Goal: Task Accomplishment & Management: Use online tool/utility

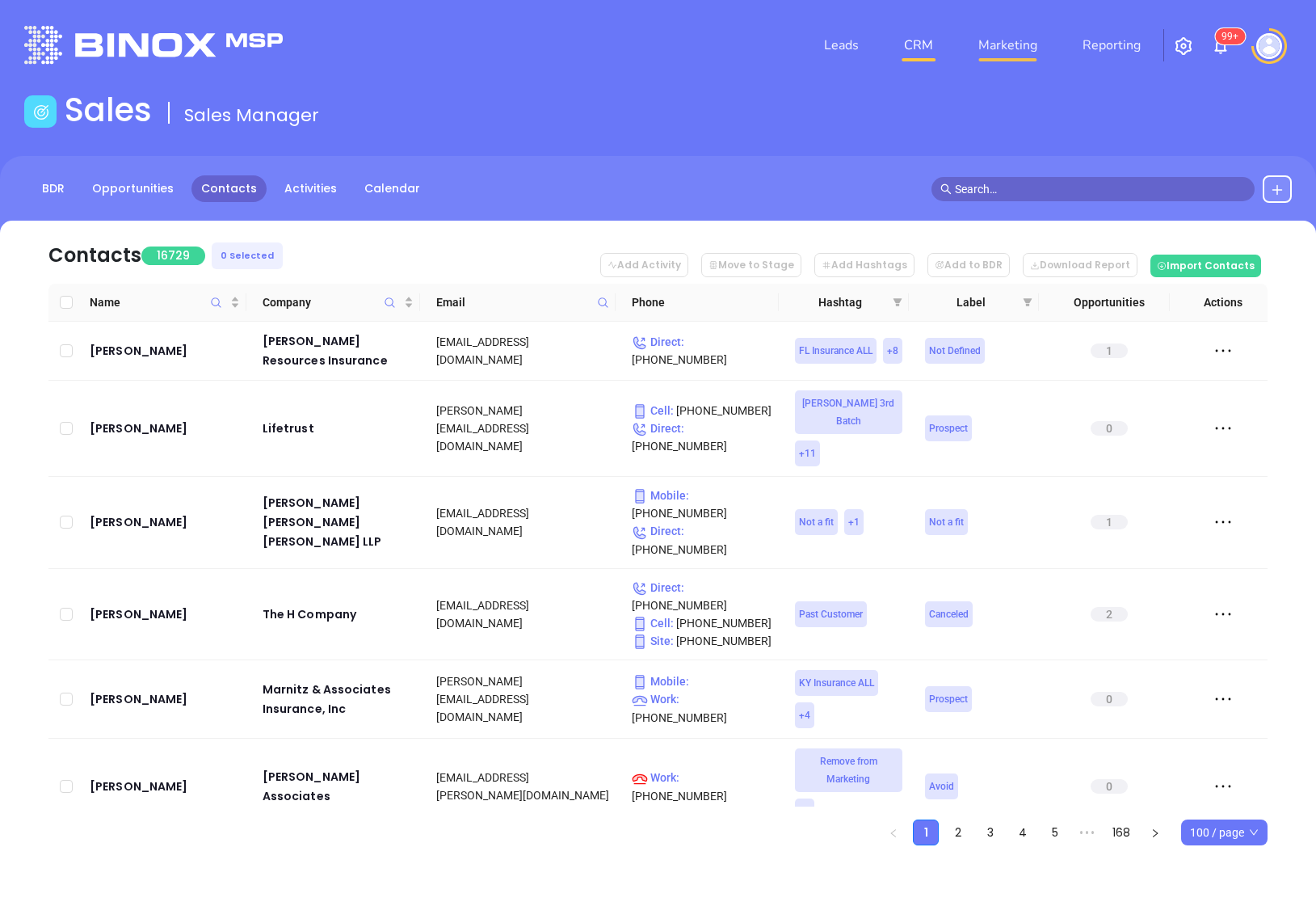
click at [1001, 54] on link "Marketing" at bounding box center [1008, 45] width 72 height 32
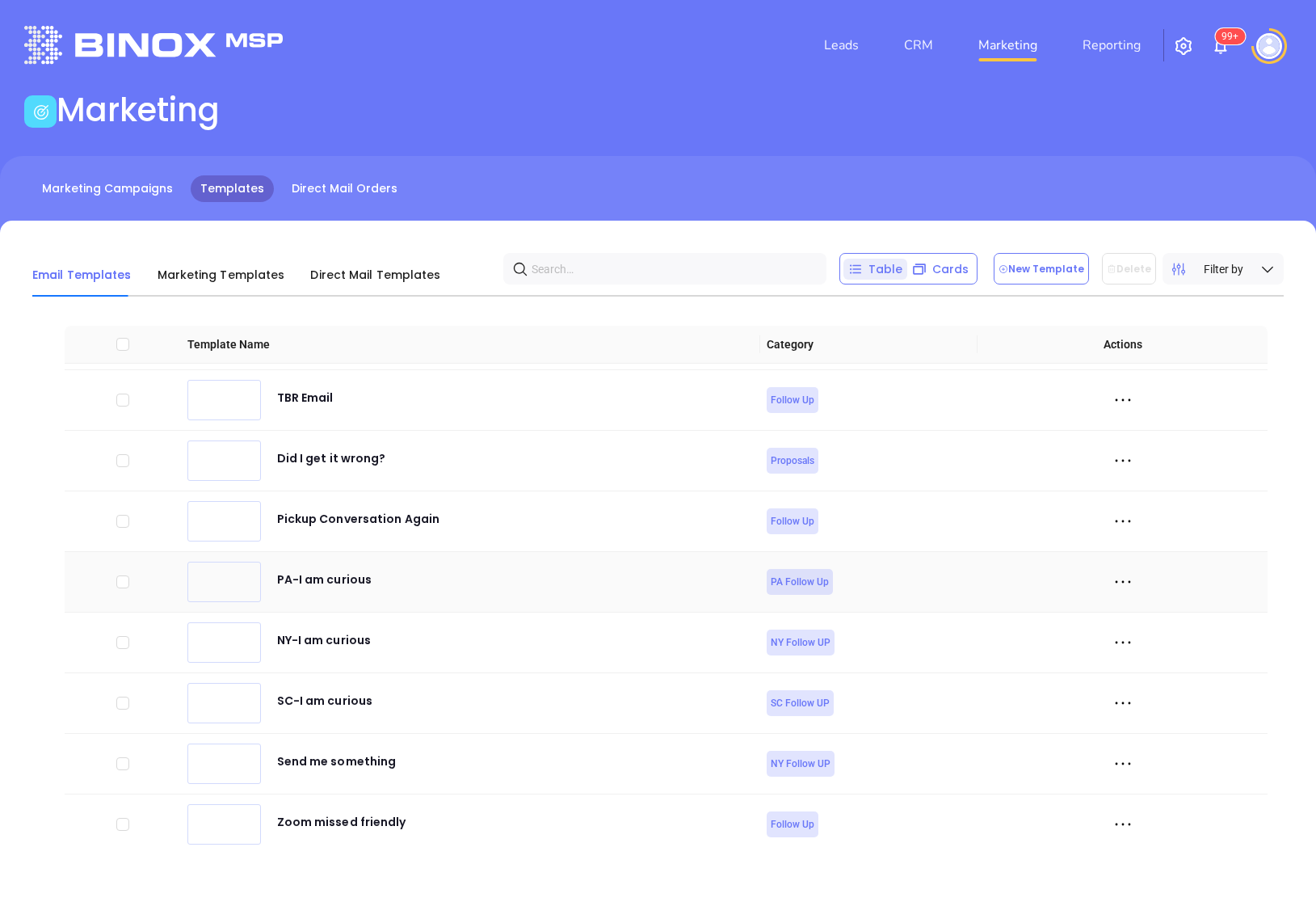
scroll to position [6061, 0]
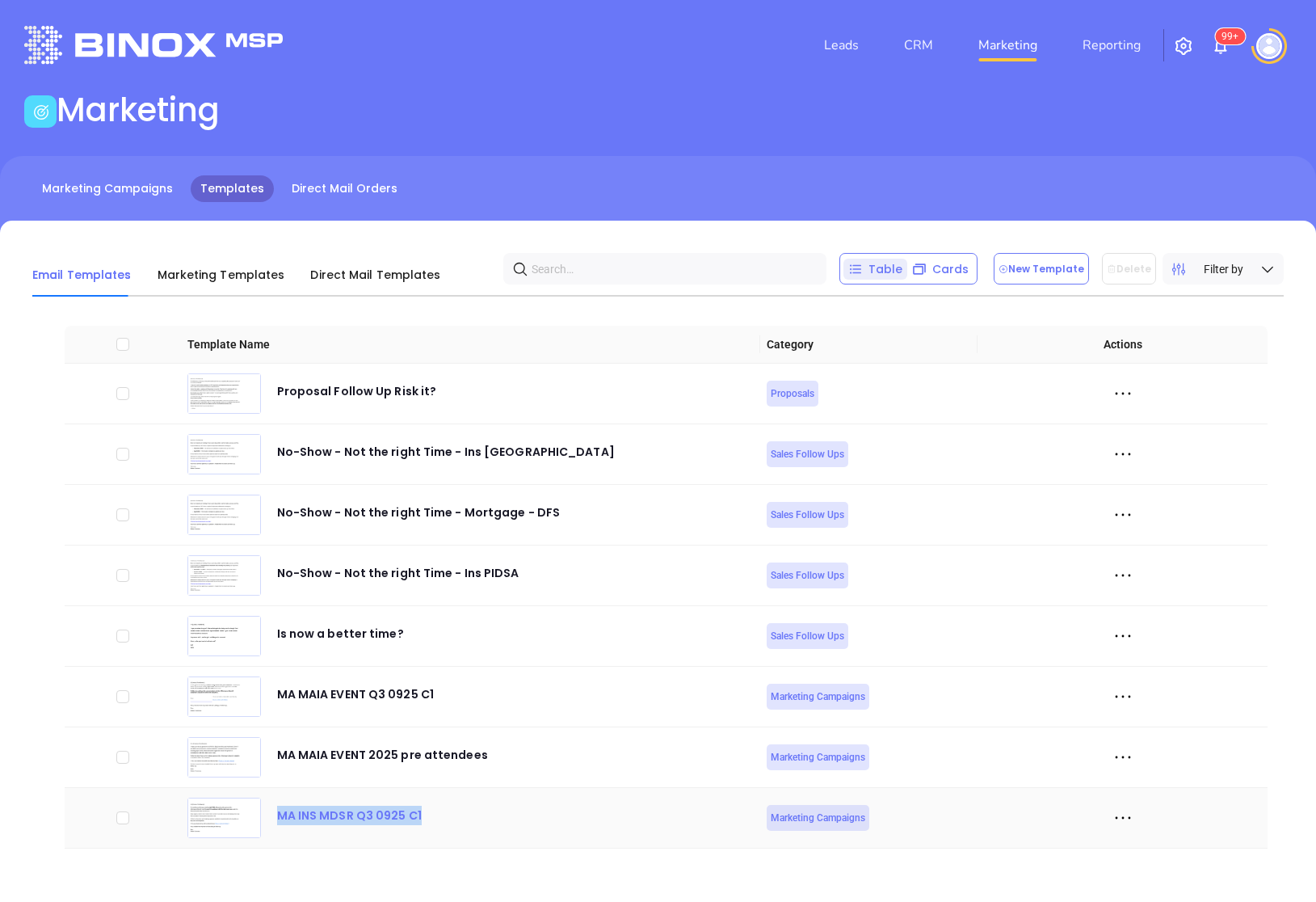
drag, startPoint x: 421, startPoint y: 814, endPoint x: 281, endPoint y: 815, distance: 140.0
click at [281, 815] on div "MA INS MDSR Q3 0925 C1" at bounding box center [471, 817] width 567 height 40
copy div "MA INS MDSR Q3 0925 C1"
click at [573, 813] on div "MA INS MDSR Q3 0925 C1" at bounding box center [471, 817] width 567 height 40
click at [1039, 259] on button "New Template" at bounding box center [1041, 268] width 95 height 31
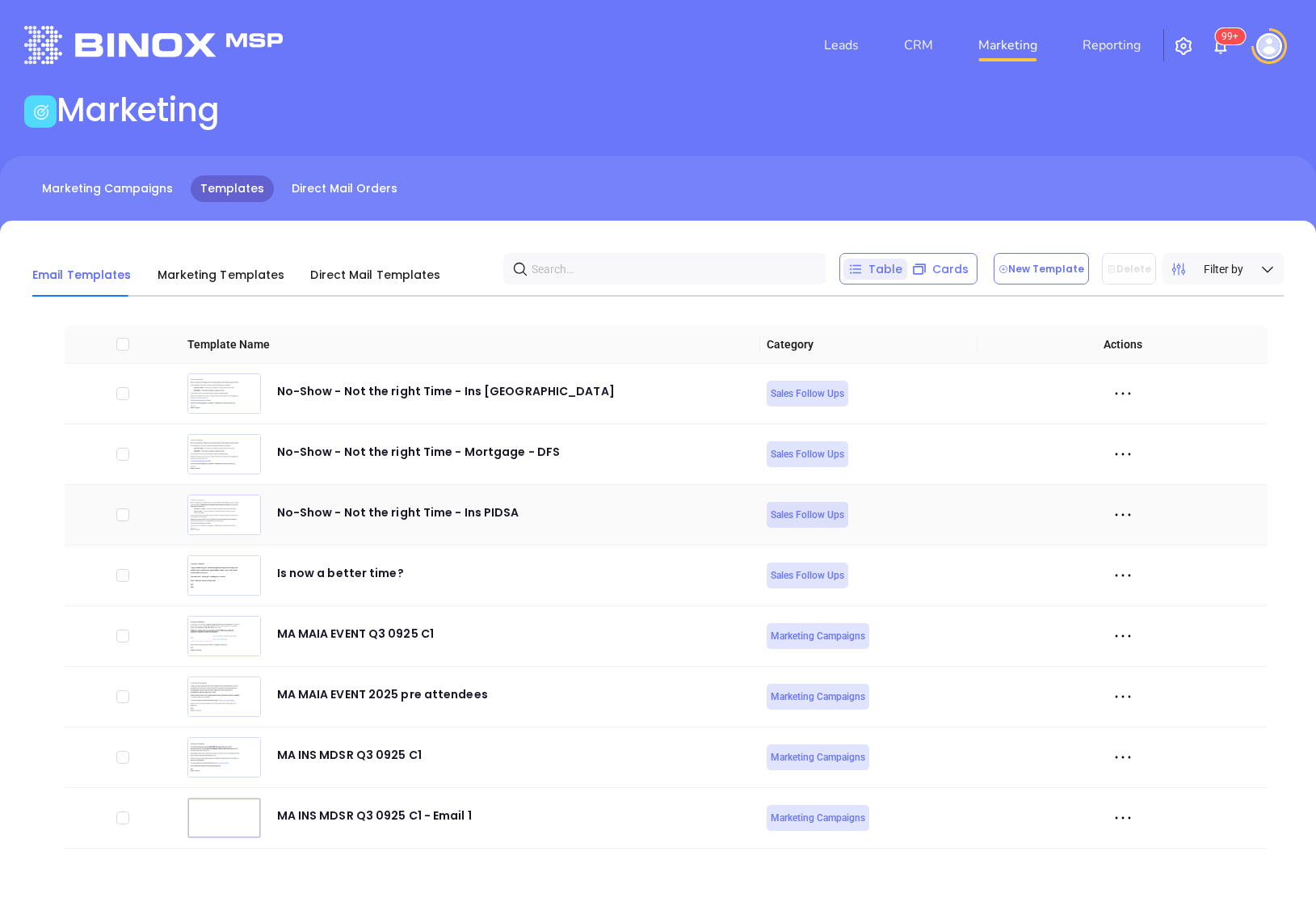
scroll to position [15, 0]
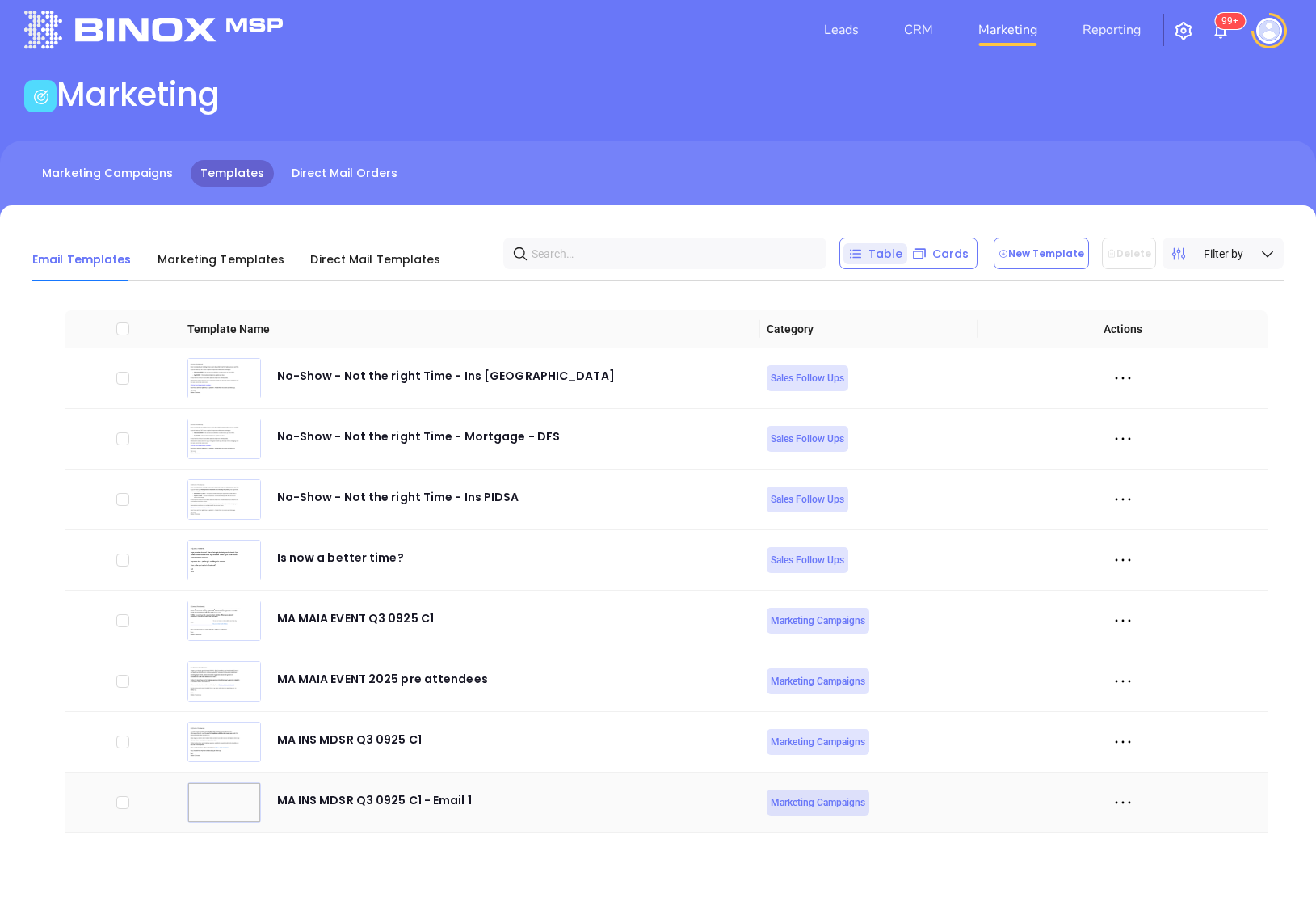
click at [1124, 795] on icon at bounding box center [1123, 802] width 24 height 24
click at [1156, 717] on div "Duplicate" at bounding box center [1197, 715] width 146 height 18
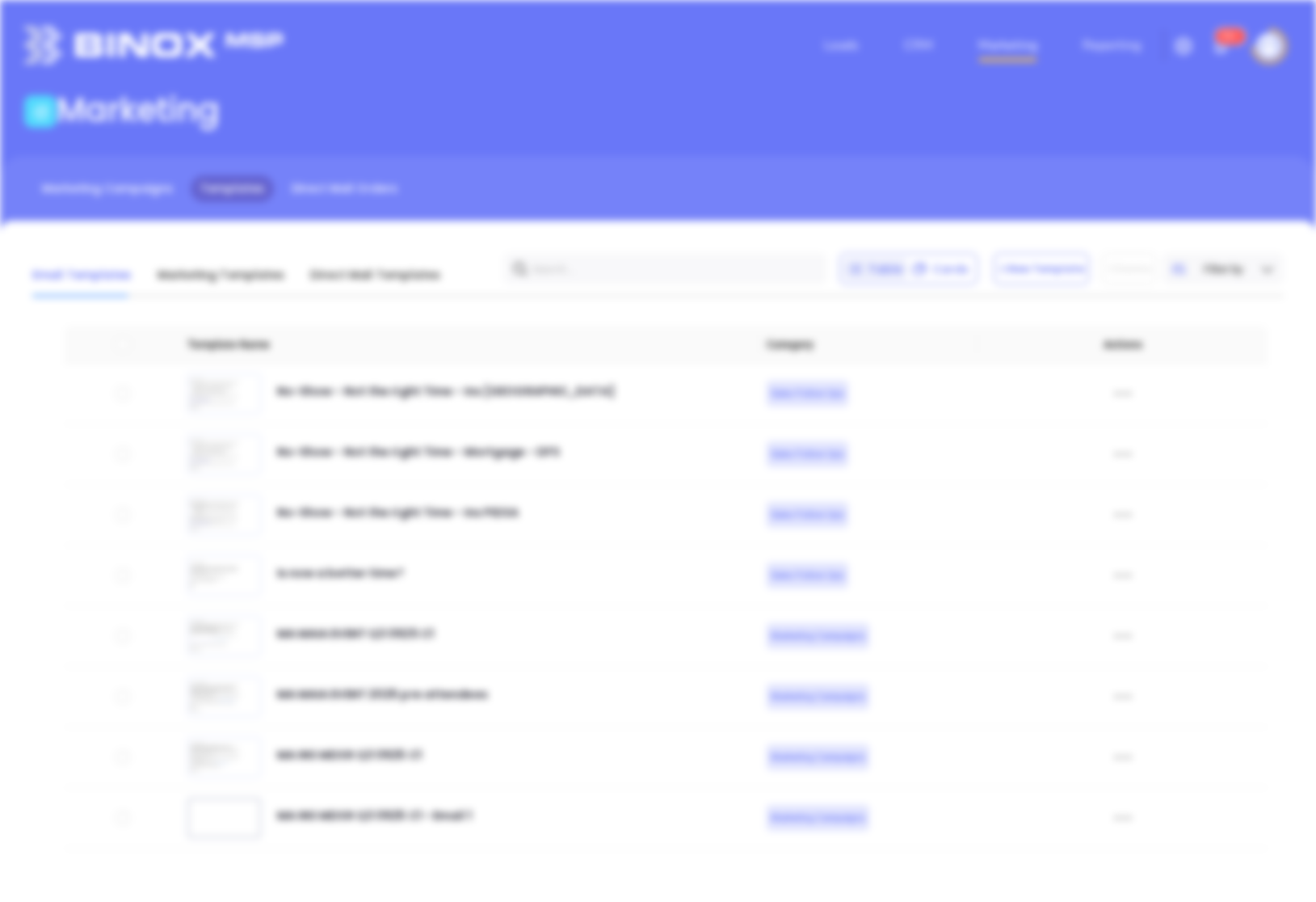
scroll to position [0, 0]
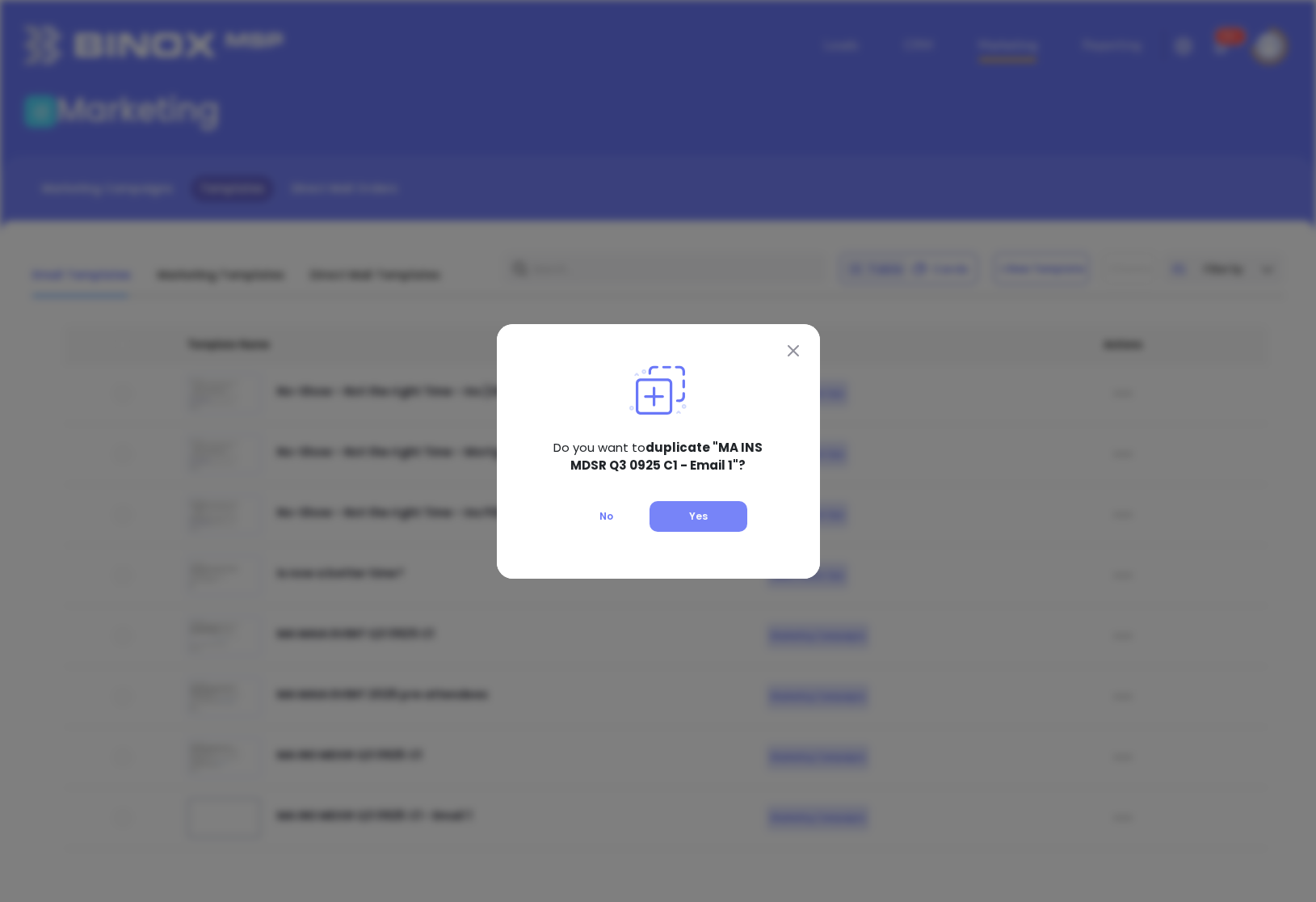
click at [711, 518] on button "Yes" at bounding box center [699, 516] width 98 height 30
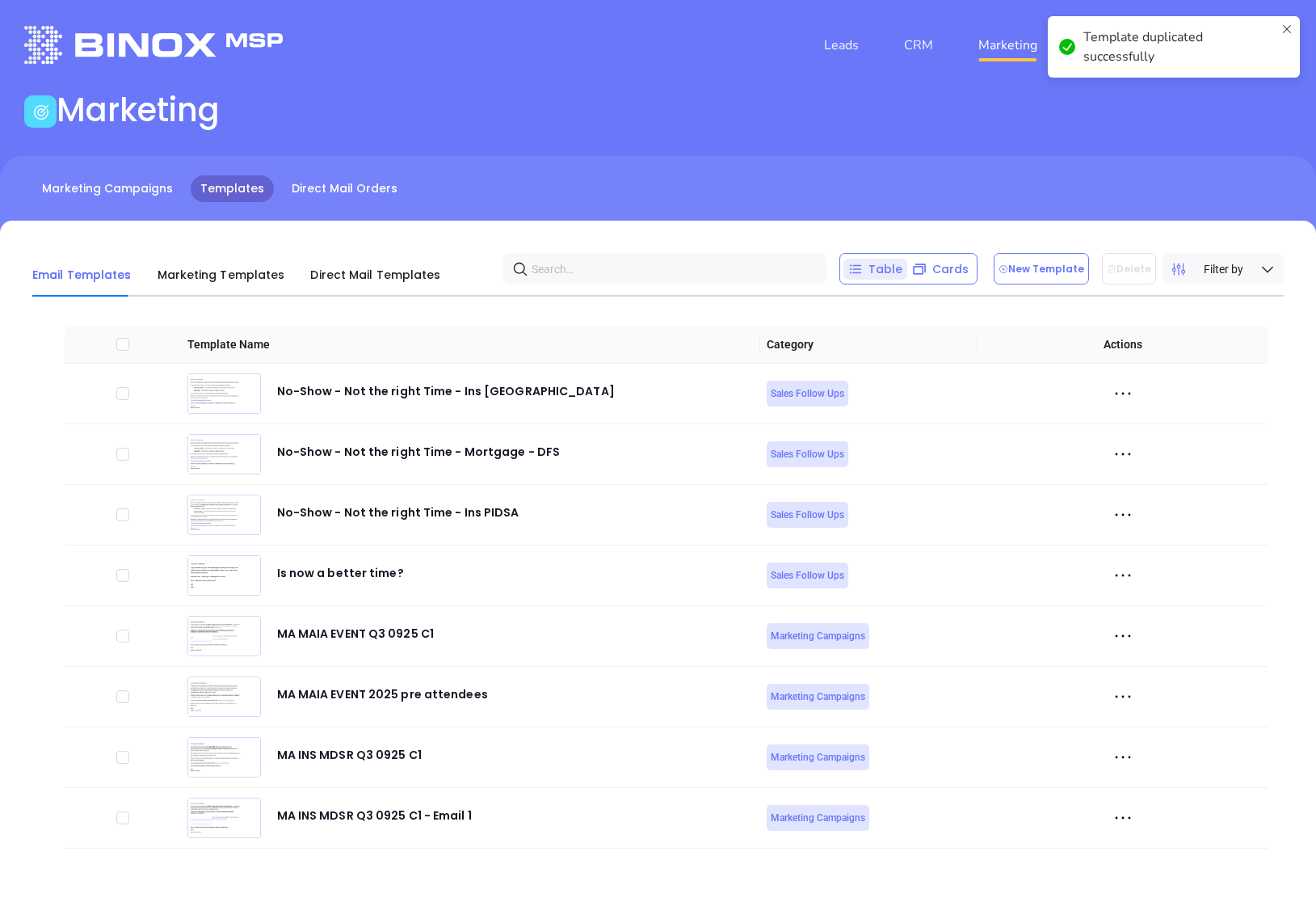
scroll to position [6182, 0]
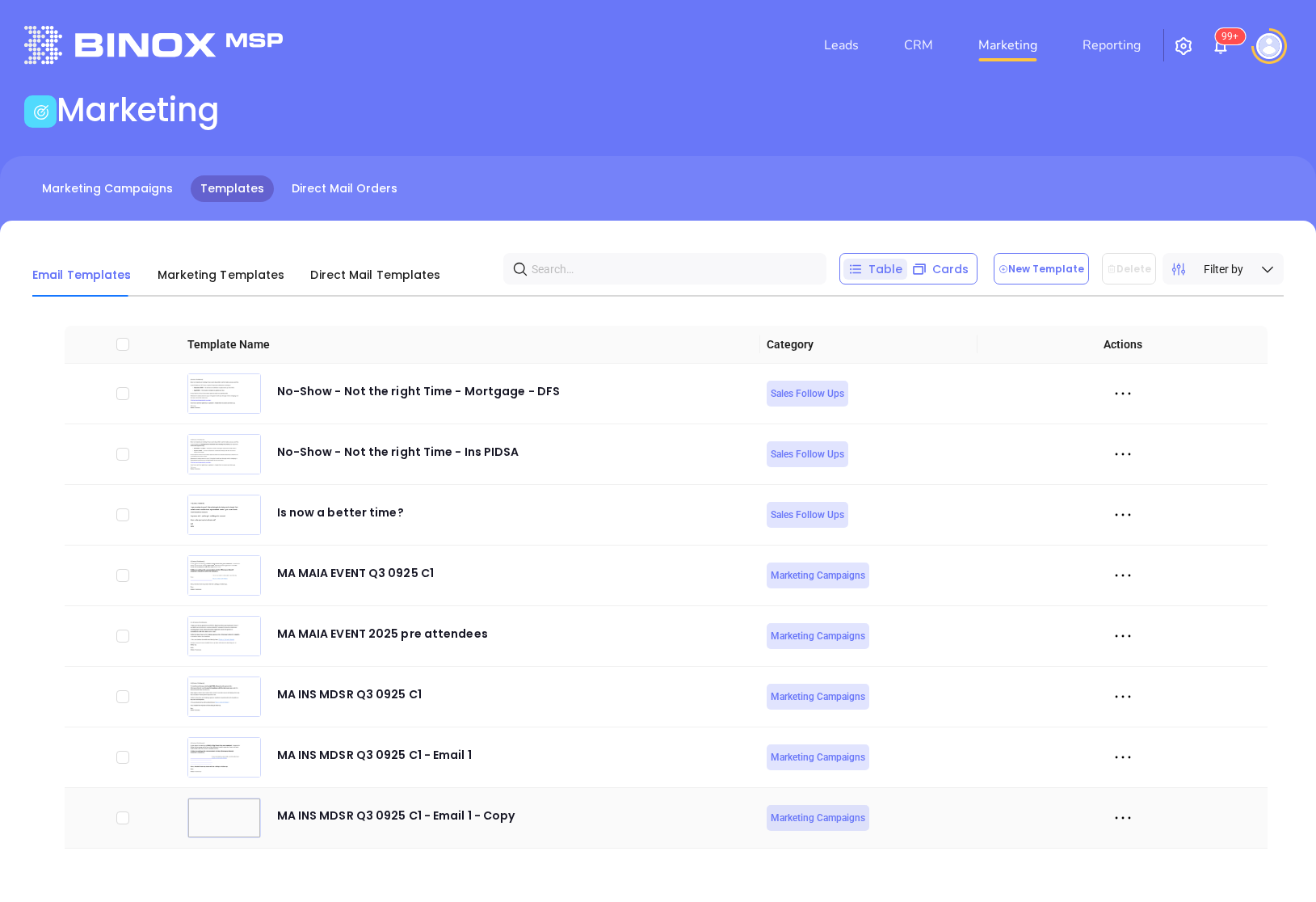
click at [1123, 813] on icon at bounding box center [1123, 817] width 24 height 24
click at [1150, 752] on div "Edit" at bounding box center [1197, 760] width 146 height 18
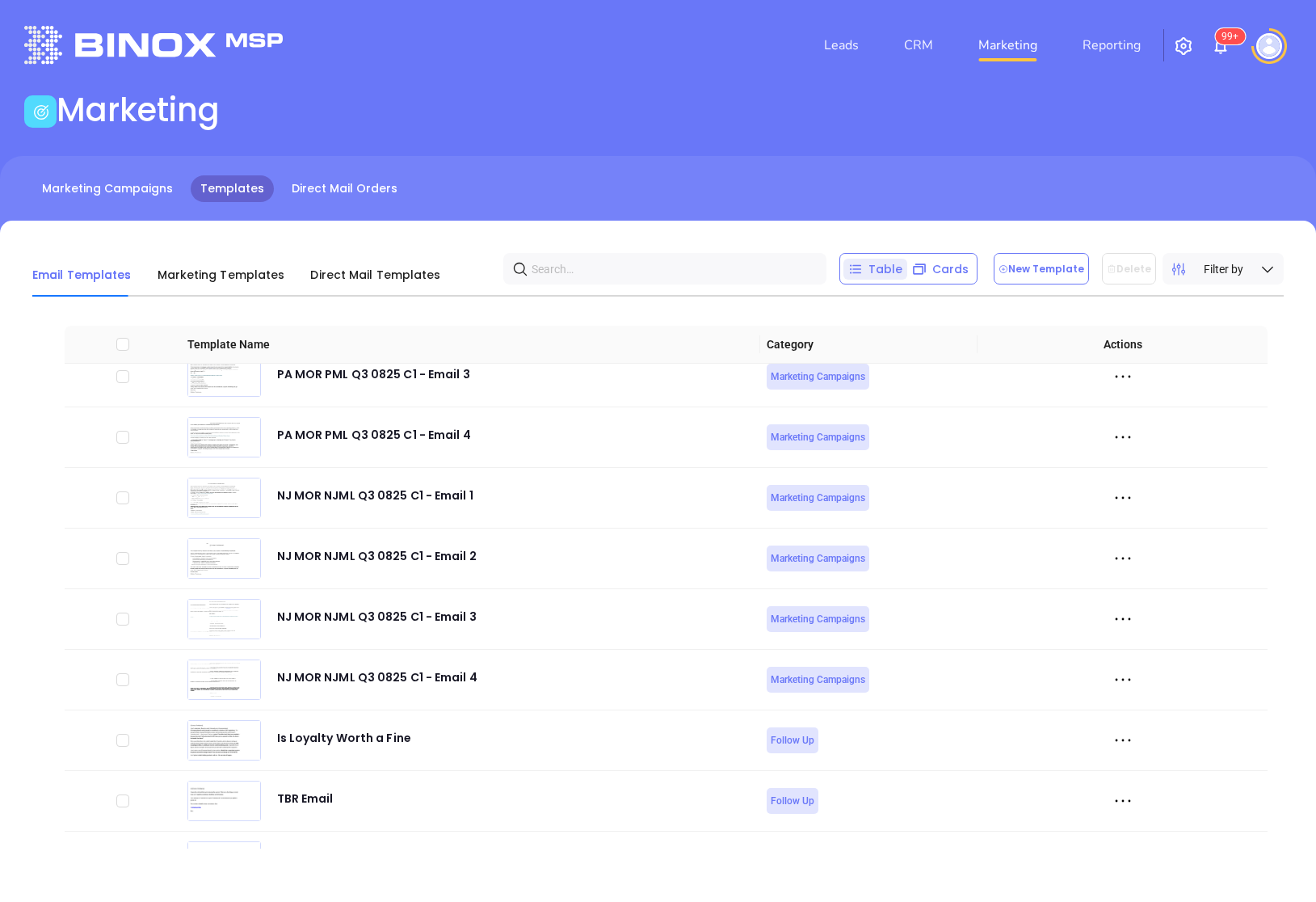
scroll to position [6182, 0]
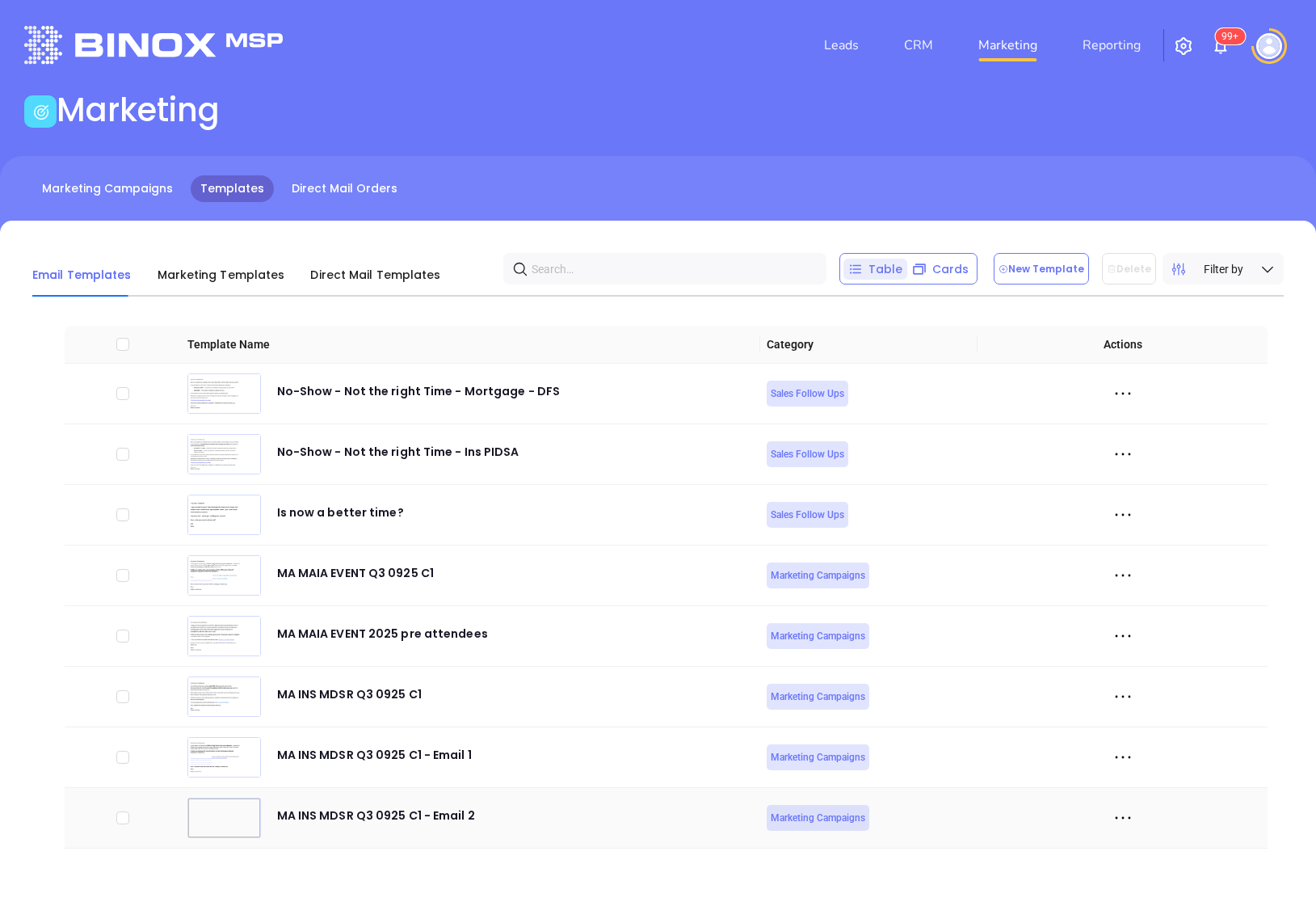
click at [1125, 817] on icon at bounding box center [1123, 817] width 24 height 24
click at [1139, 753] on div "Edit" at bounding box center [1197, 760] width 146 height 18
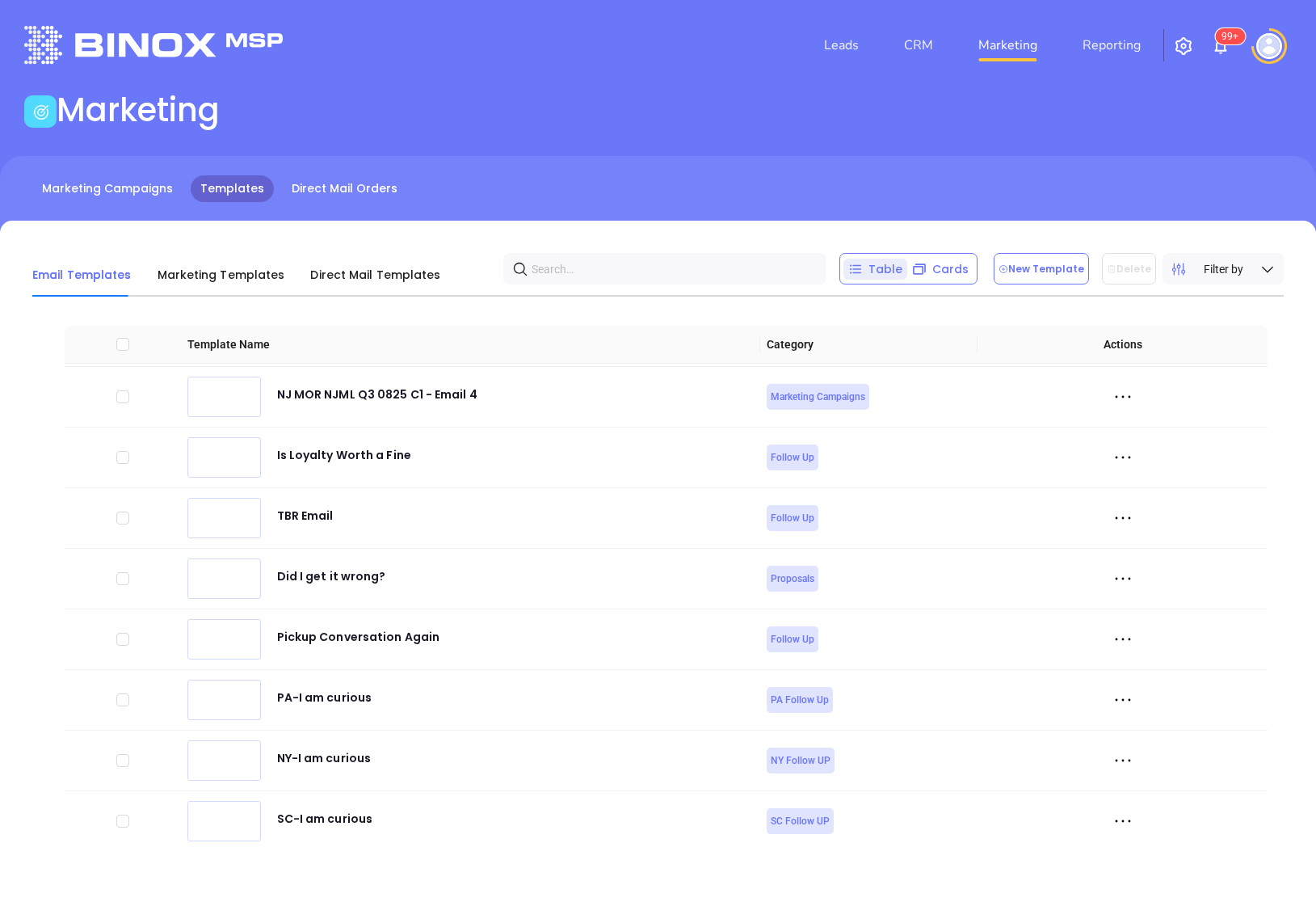
scroll to position [6182, 0]
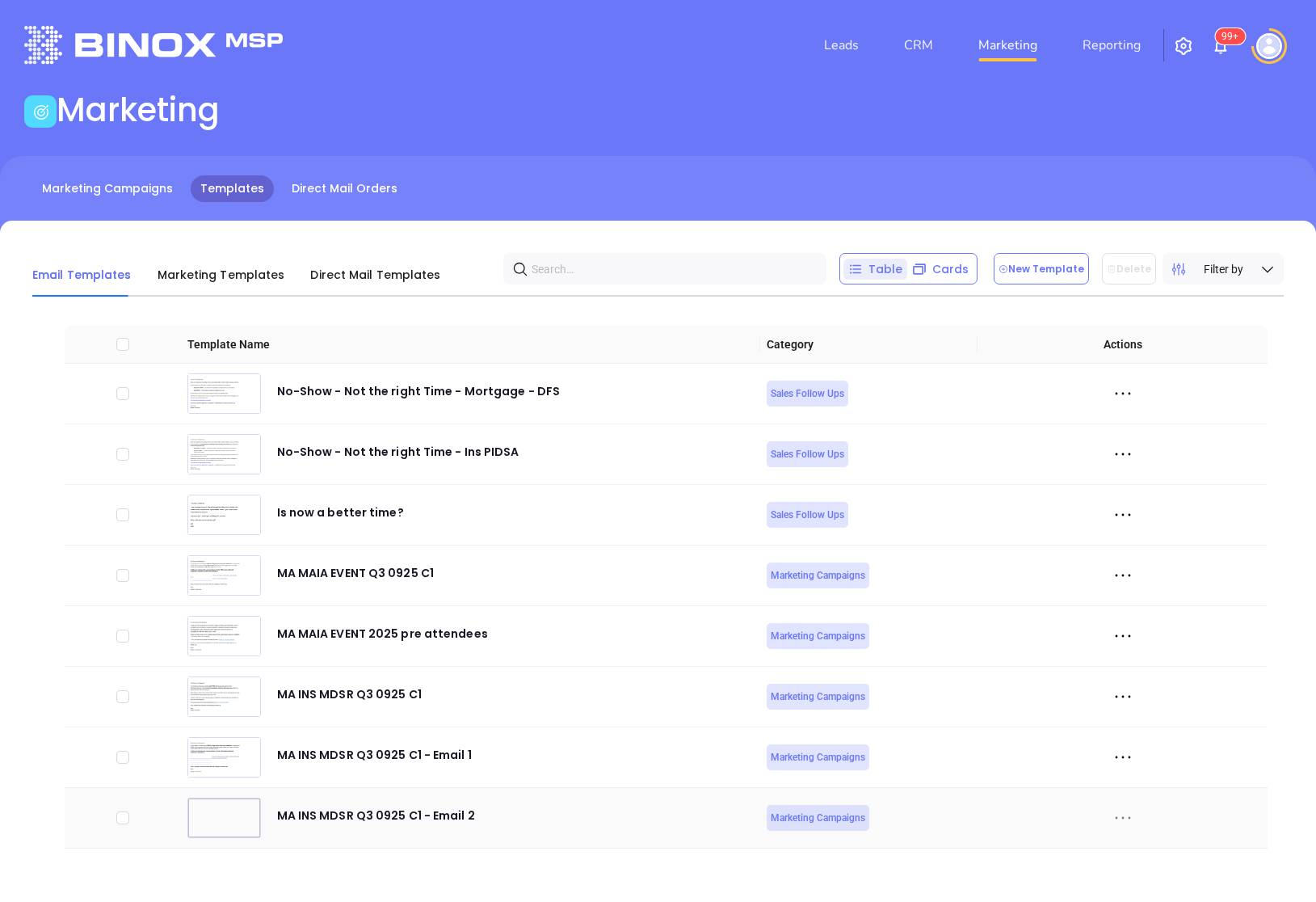
click at [1122, 817] on icon at bounding box center [1122, 818] width 15 height 3
click at [1163, 730] on div "Duplicate" at bounding box center [1197, 730] width 146 height 18
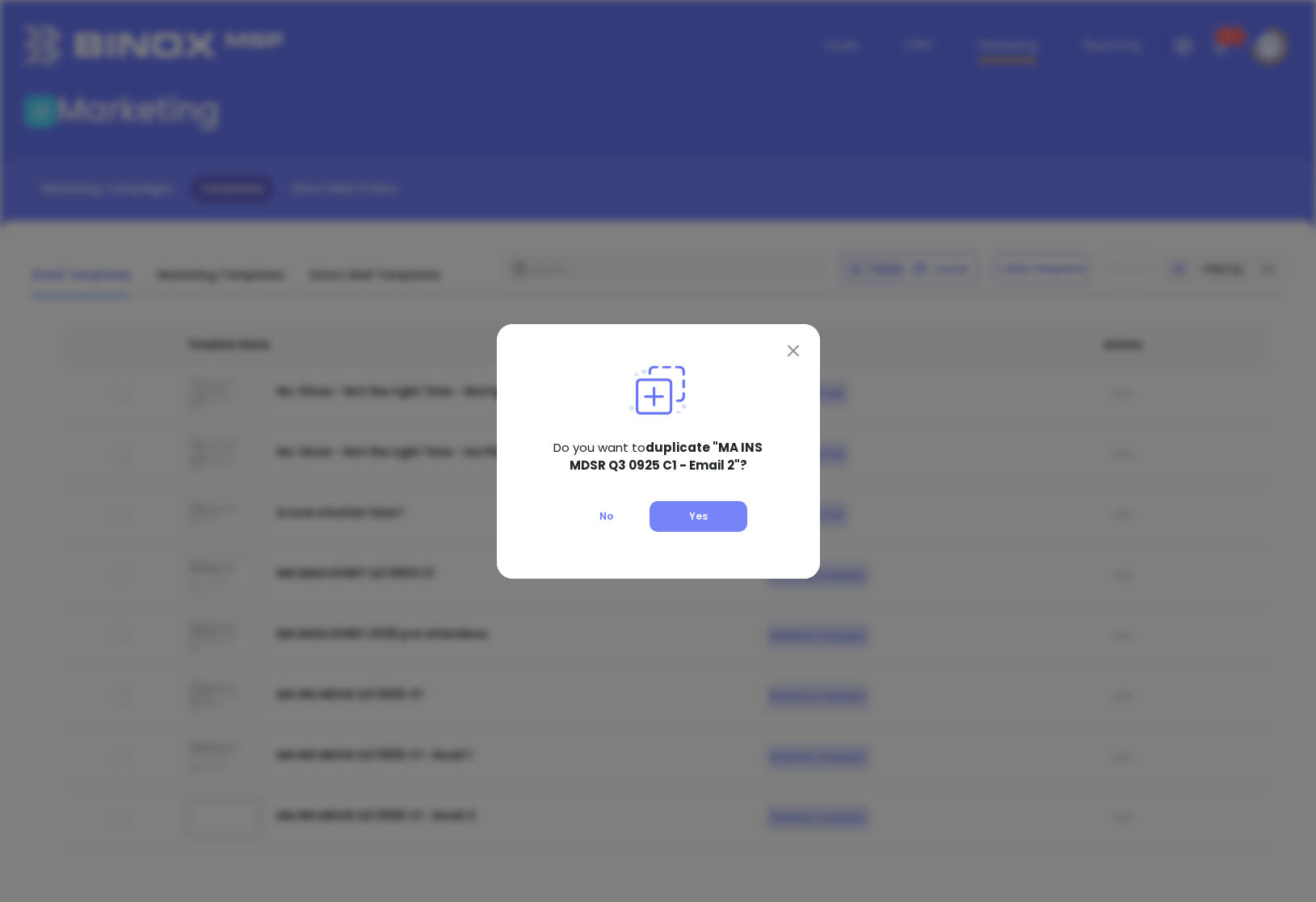
click at [719, 513] on button "Yes" at bounding box center [699, 516] width 98 height 30
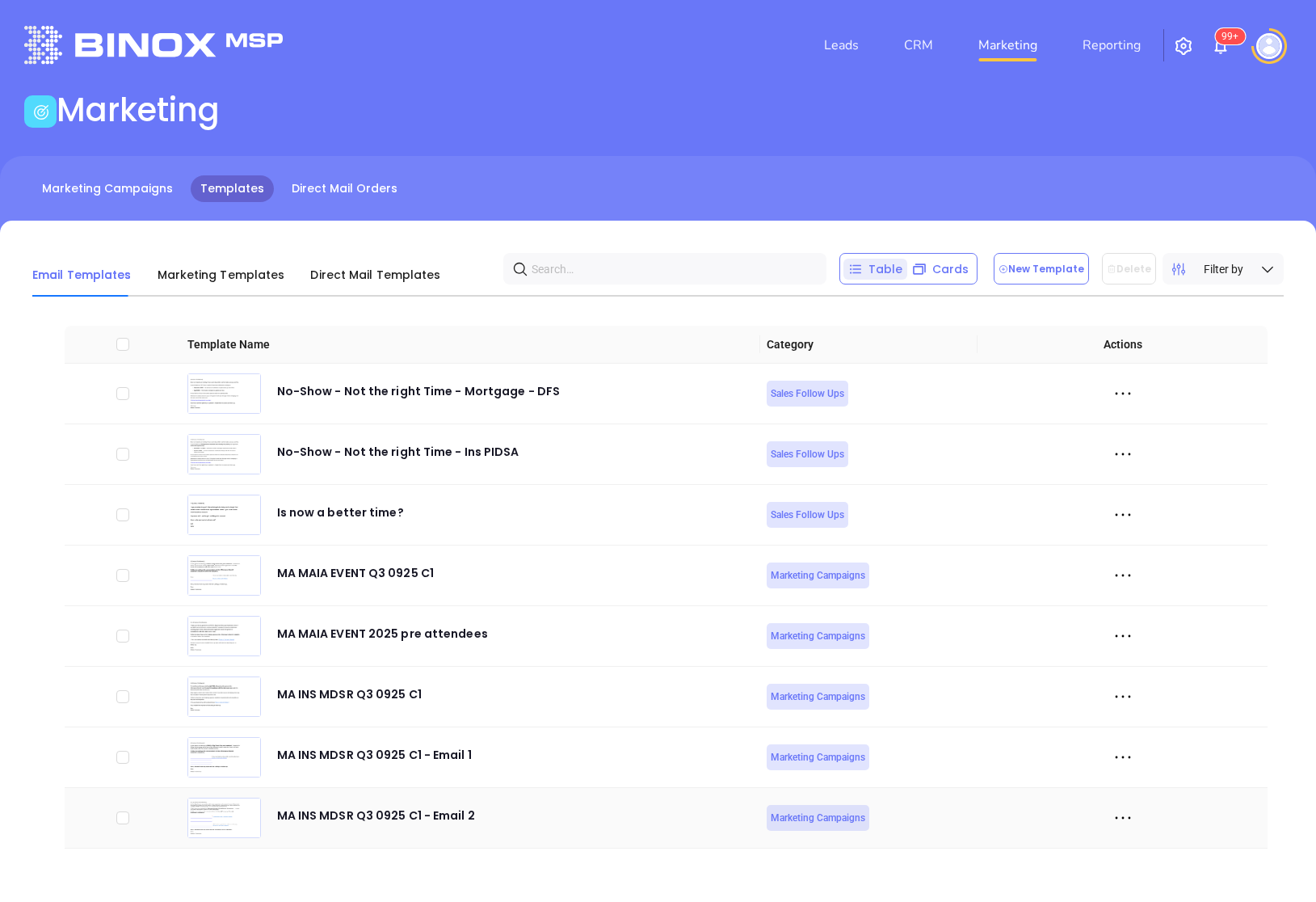
click at [1122, 812] on icon at bounding box center [1123, 817] width 24 height 24
click at [1151, 734] on div "Duplicate" at bounding box center [1197, 730] width 146 height 18
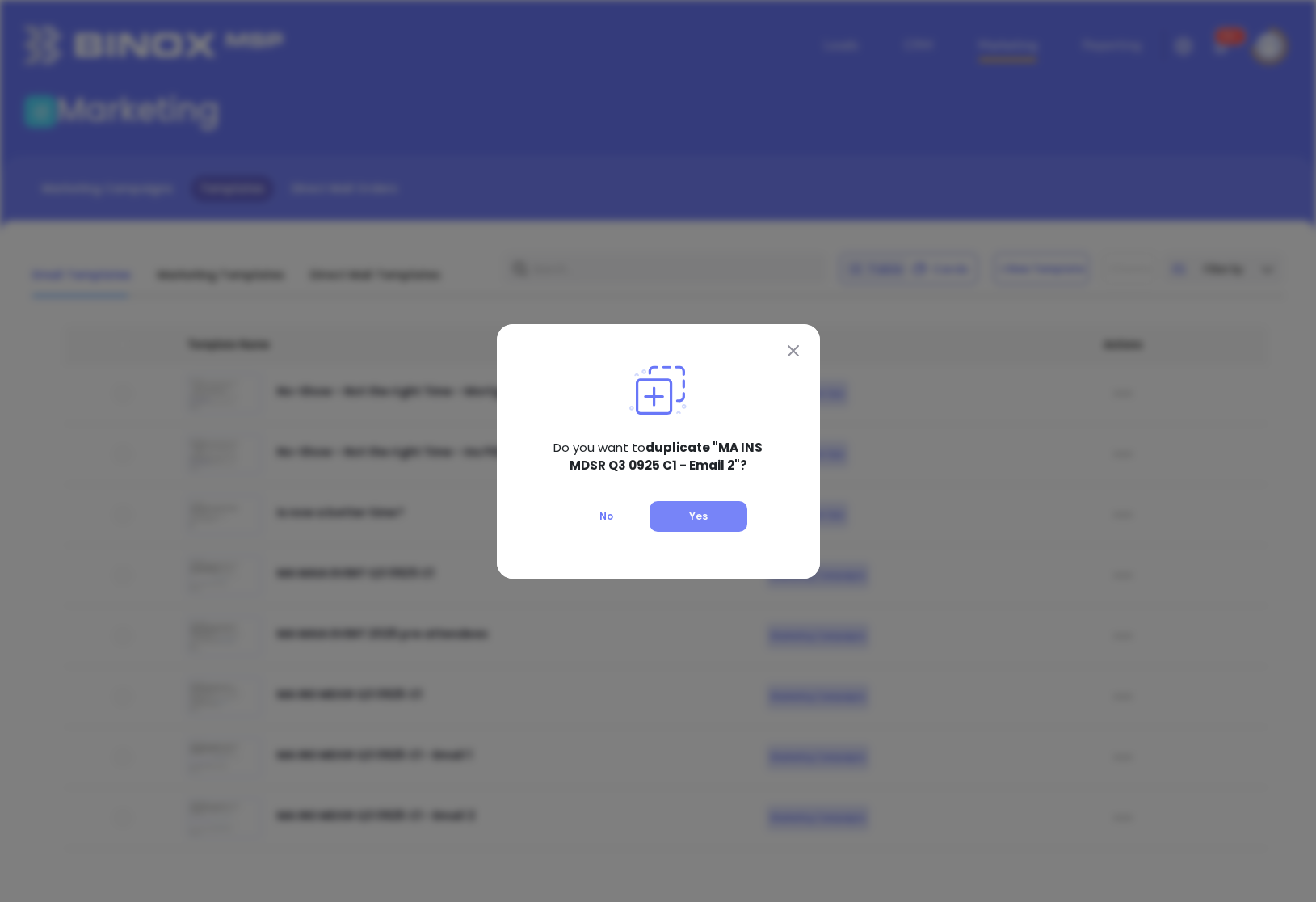
click at [690, 520] on span "Yes" at bounding box center [698, 516] width 19 height 13
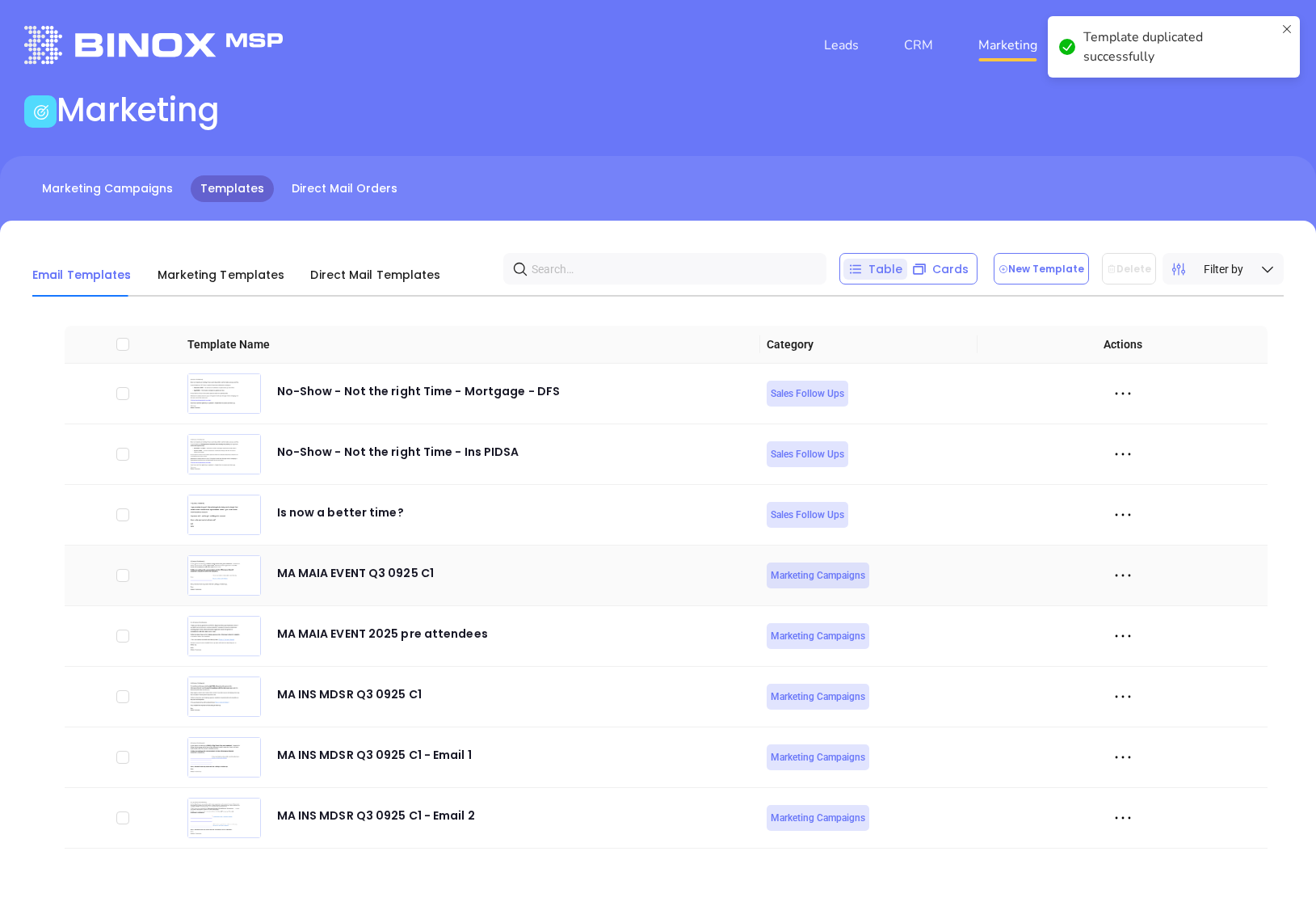
scroll to position [6303, 0]
click at [1125, 756] on icon at bounding box center [1123, 757] width 24 height 24
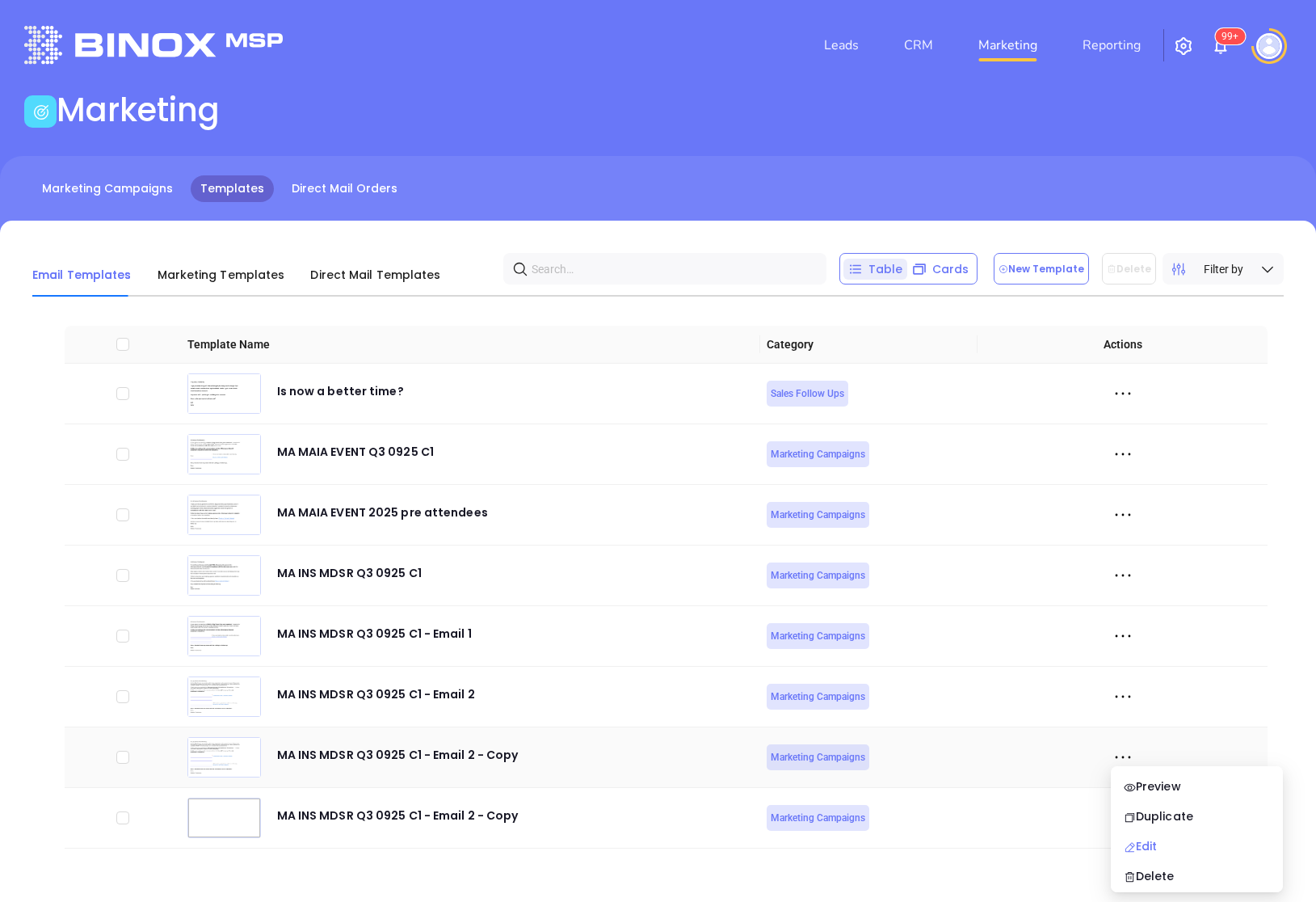
click at [1138, 837] on div "Edit" at bounding box center [1197, 846] width 146 height 18
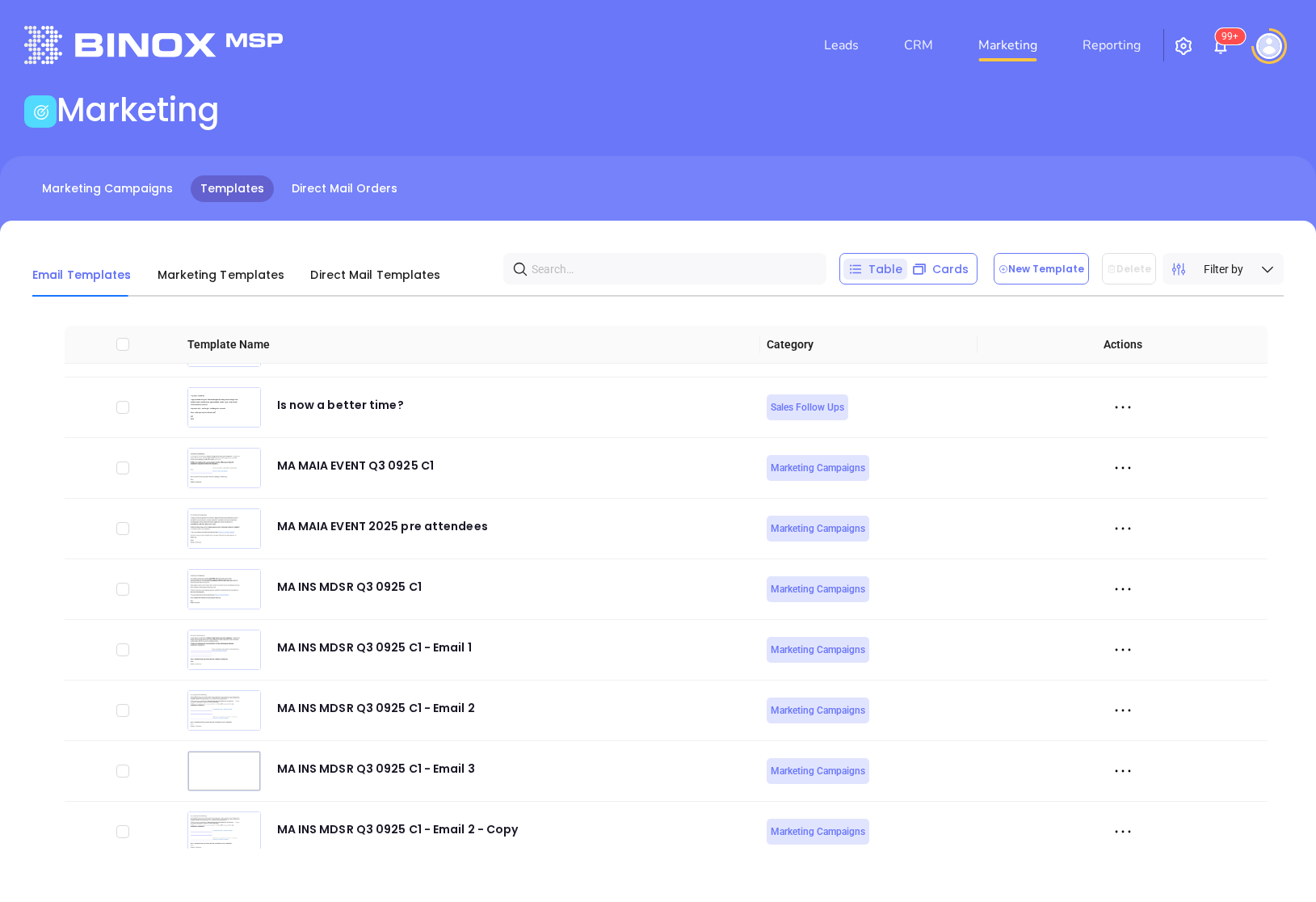
scroll to position [6303, 0]
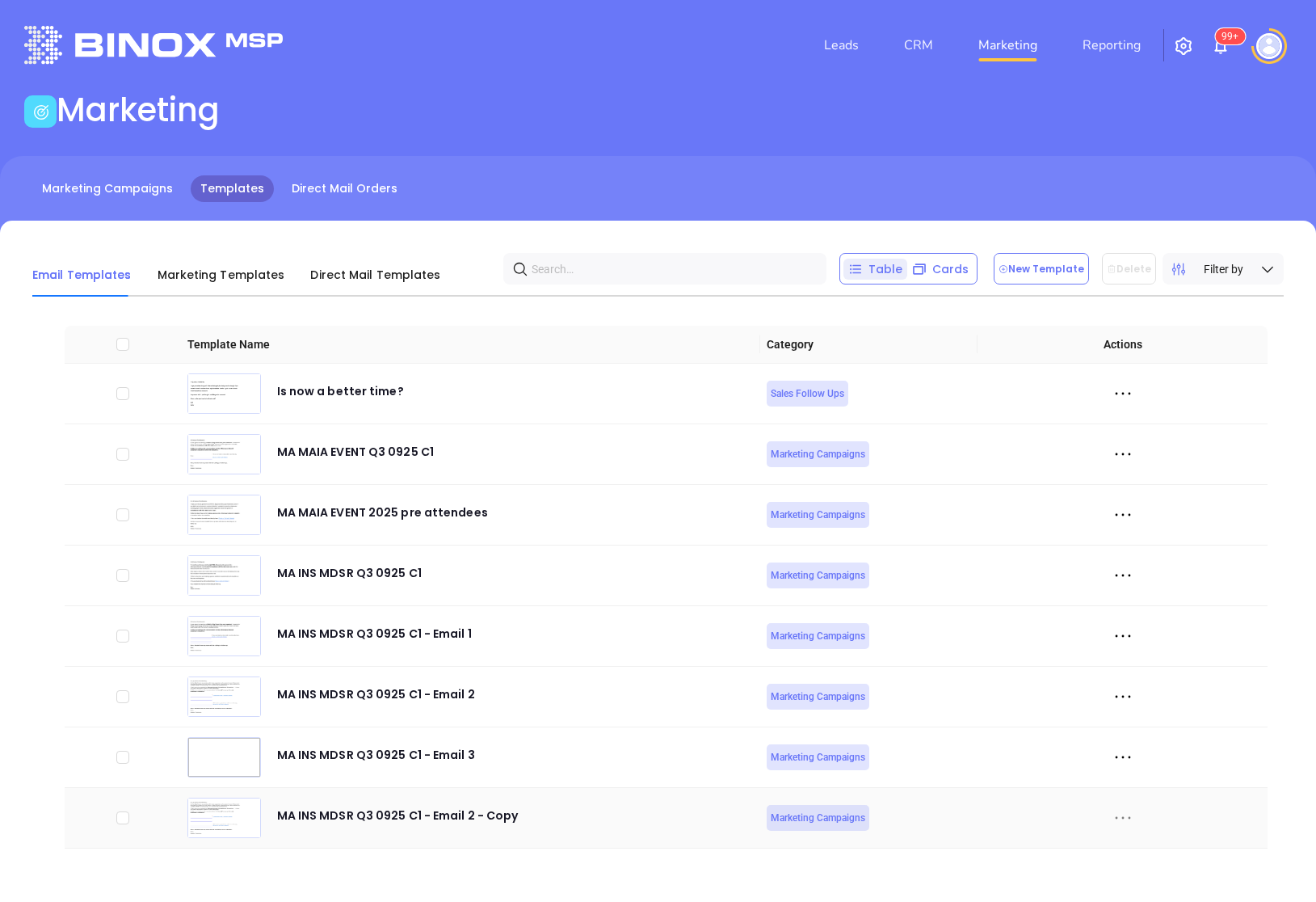
click at [1130, 817] on icon at bounding box center [1122, 818] width 15 height 3
click at [1141, 759] on div "Edit" at bounding box center [1197, 760] width 146 height 18
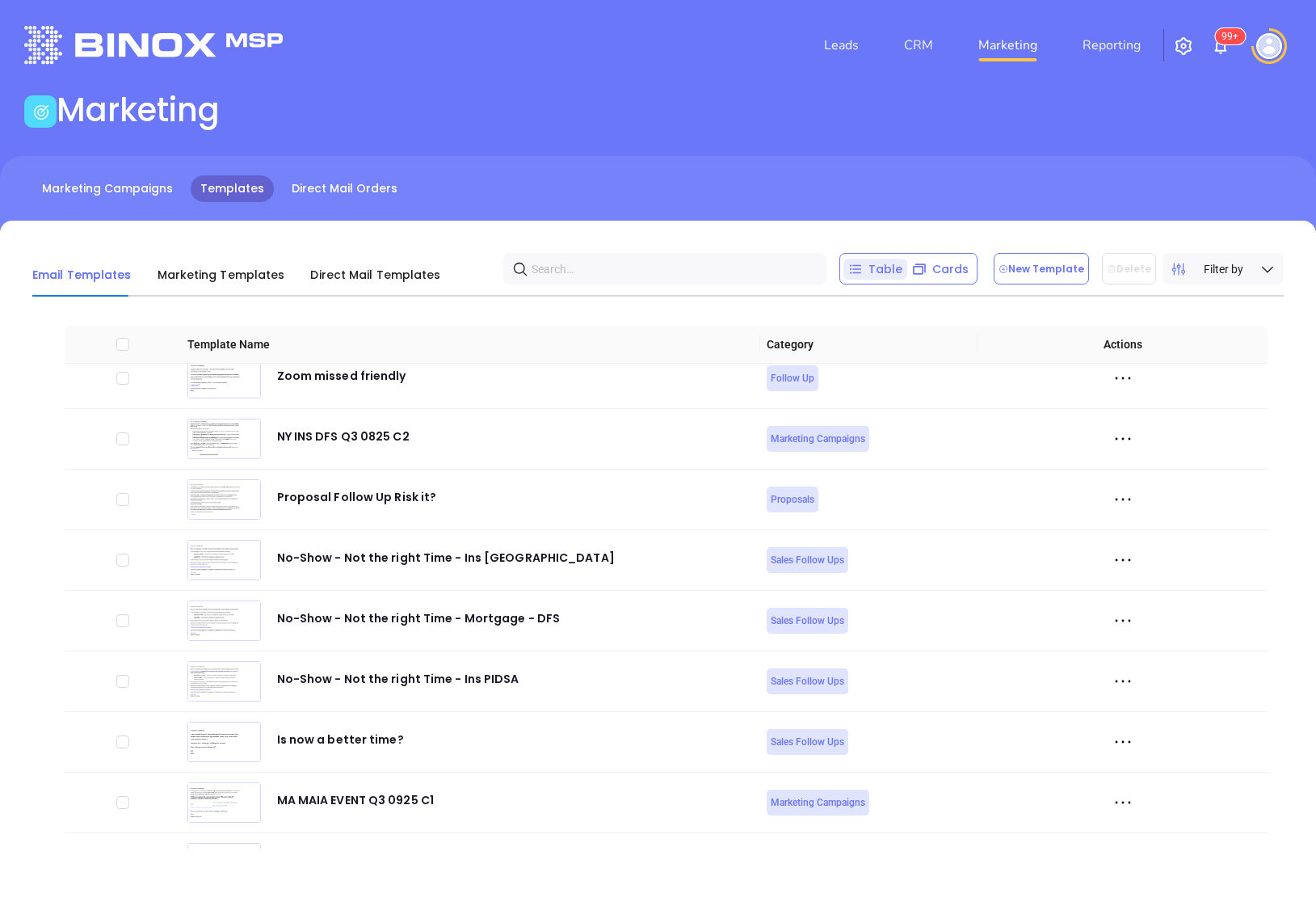
scroll to position [6303, 0]
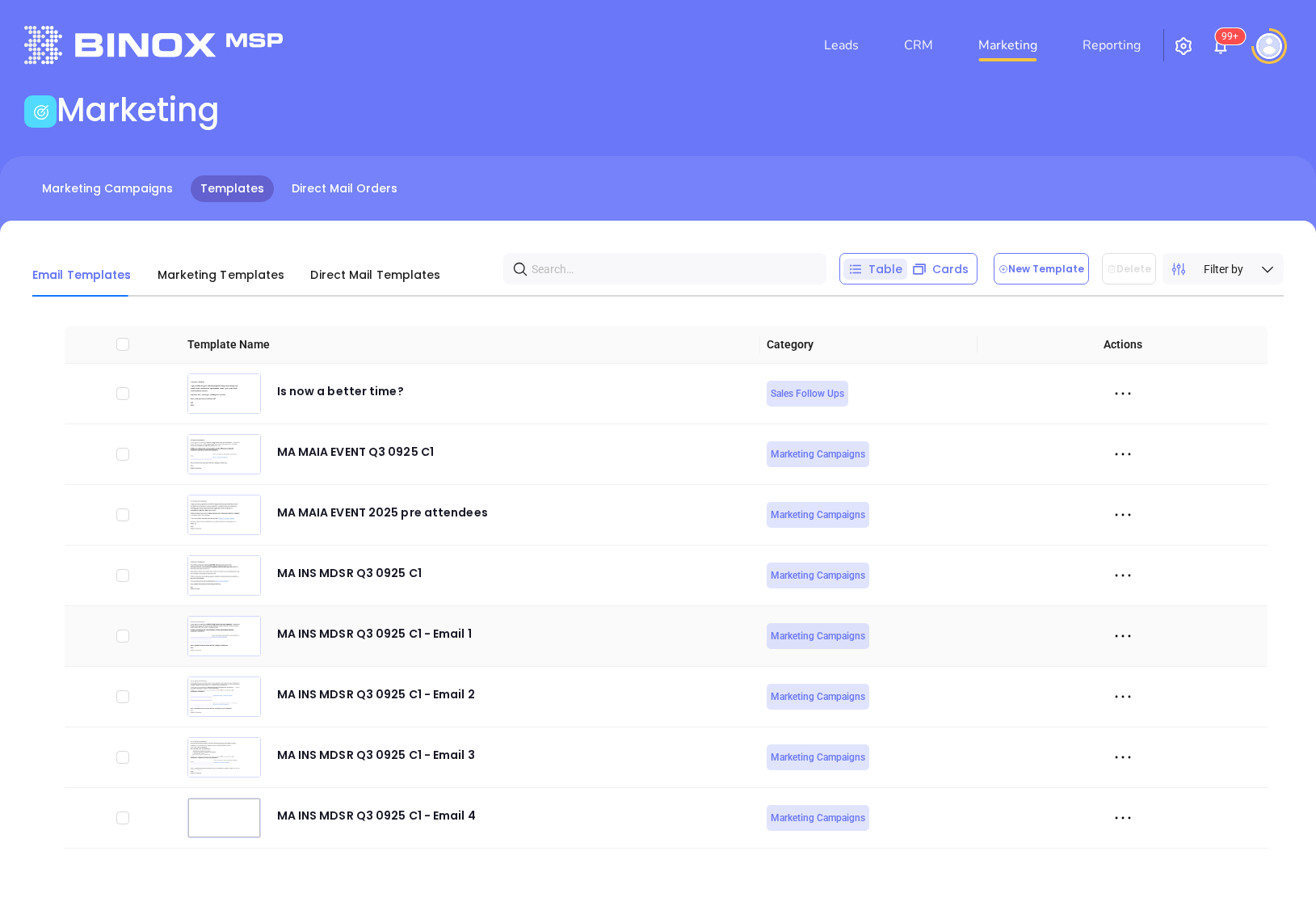
click at [1133, 630] on icon at bounding box center [1123, 636] width 24 height 24
click at [1133, 717] on div "Edit" at bounding box center [1197, 725] width 146 height 18
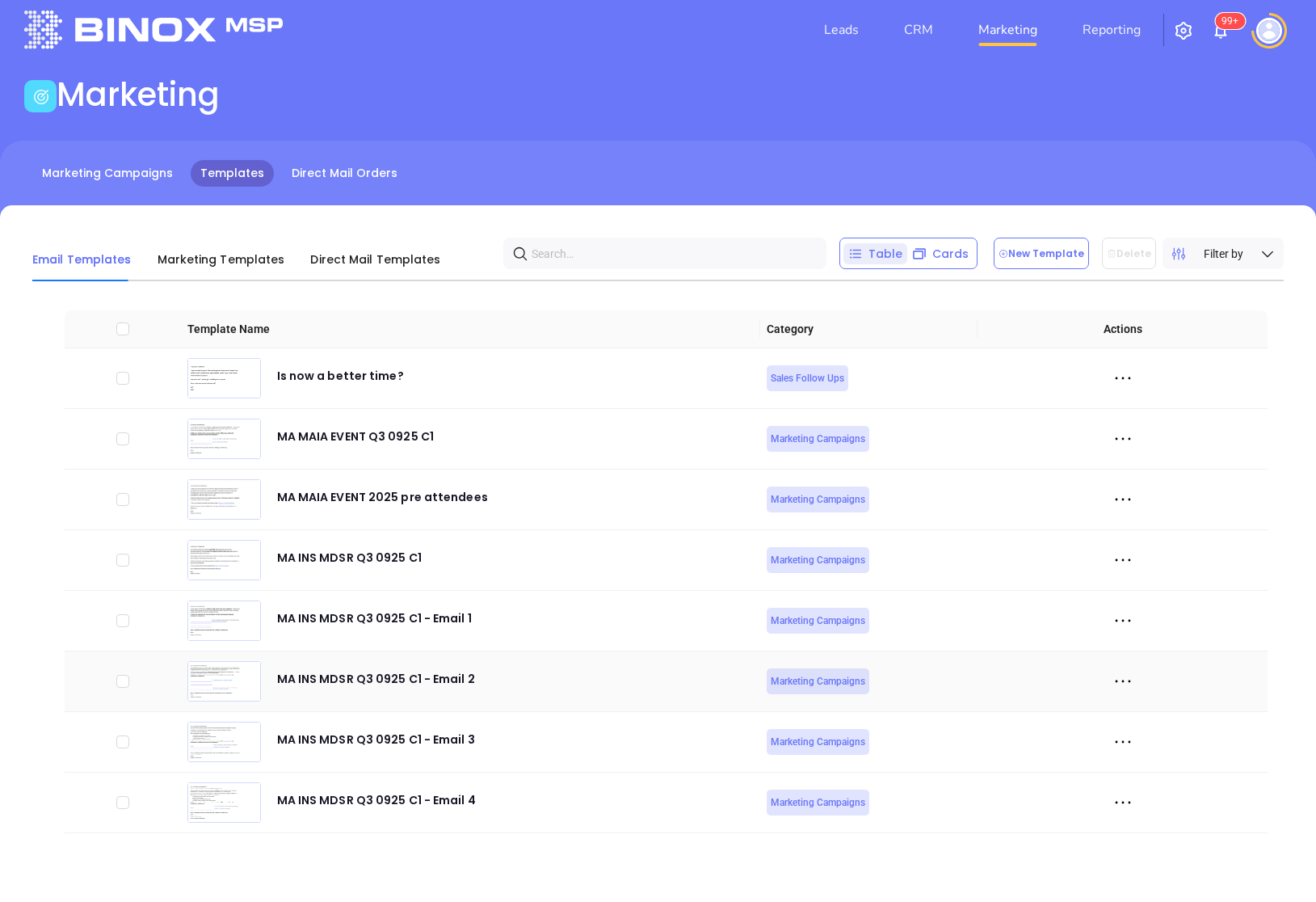
click at [1126, 677] on icon at bounding box center [1123, 680] width 24 height 24
click at [1133, 762] on div "Edit" at bounding box center [1197, 770] width 146 height 18
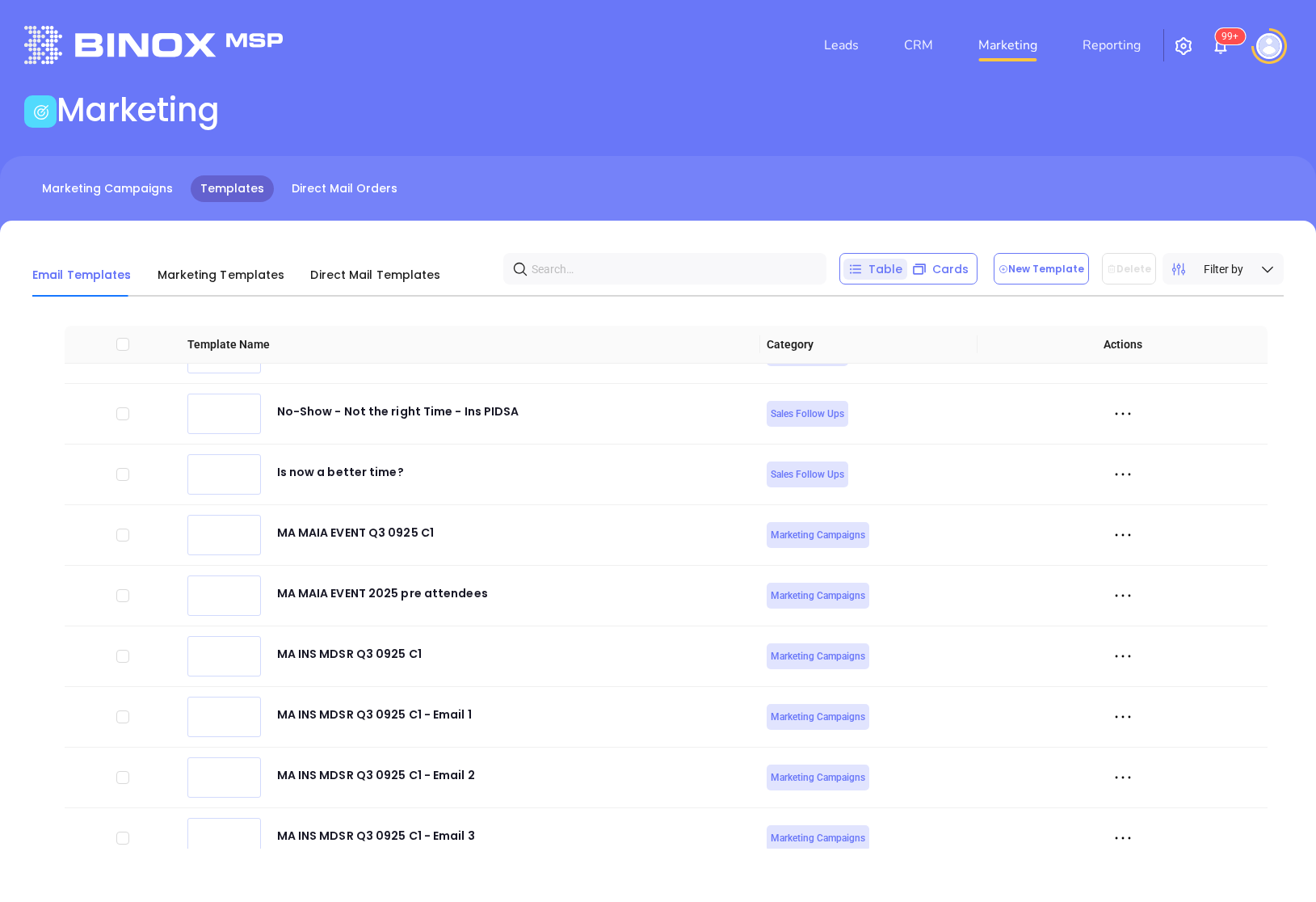
scroll to position [6303, 0]
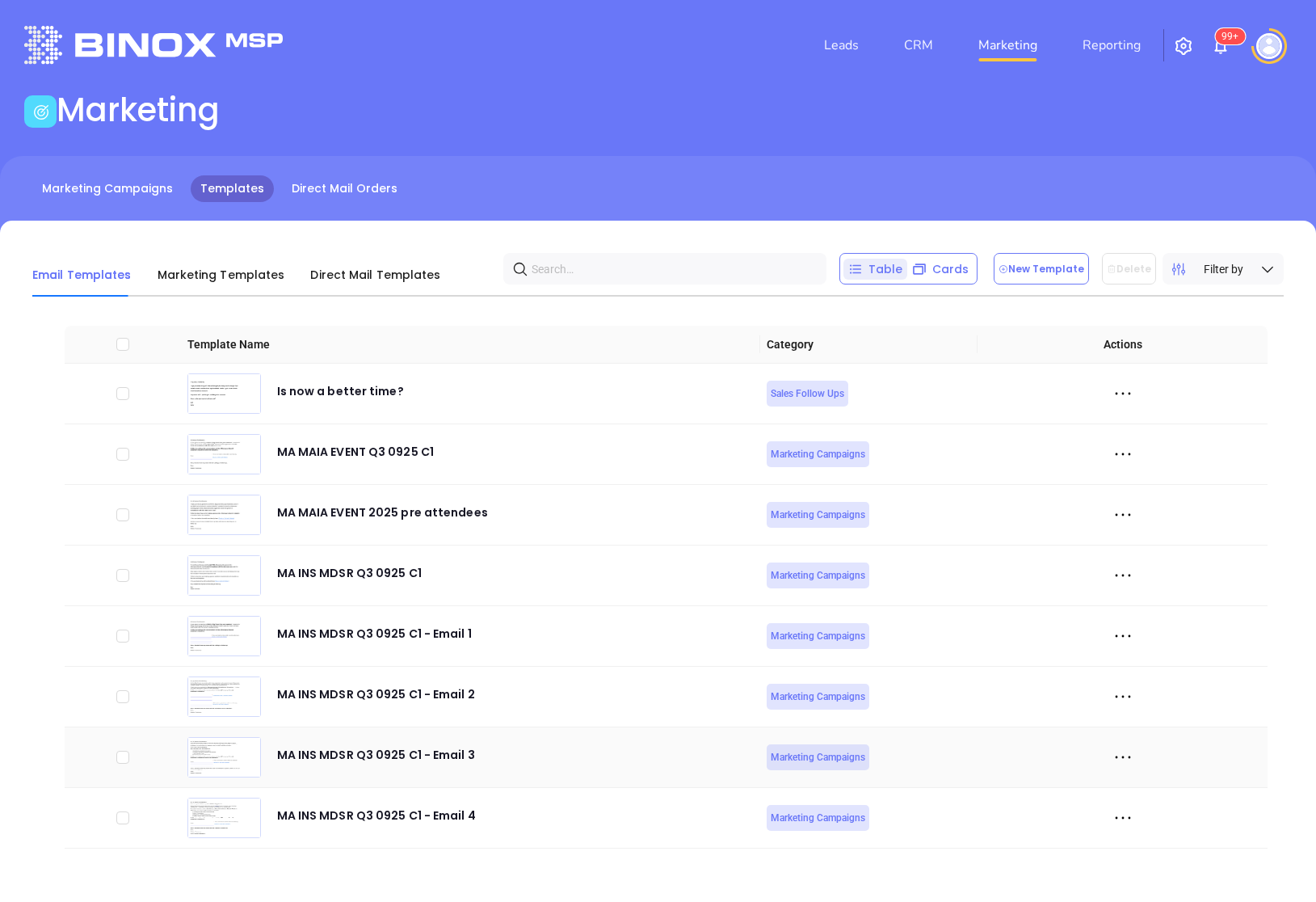
click at [1117, 755] on icon at bounding box center [1123, 757] width 24 height 24
click at [1135, 841] on icon at bounding box center [1130, 848] width 12 height 12
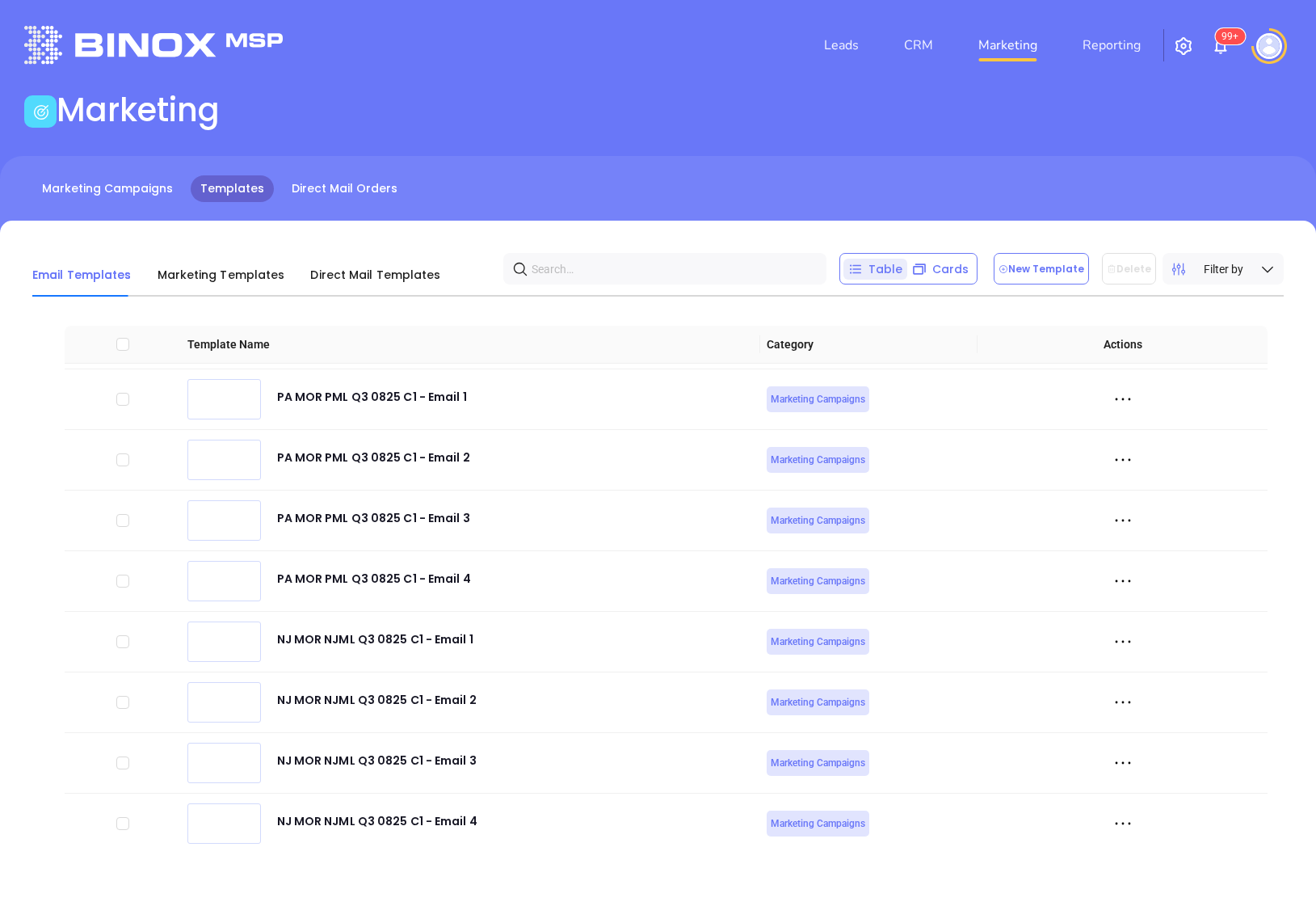
scroll to position [6303, 0]
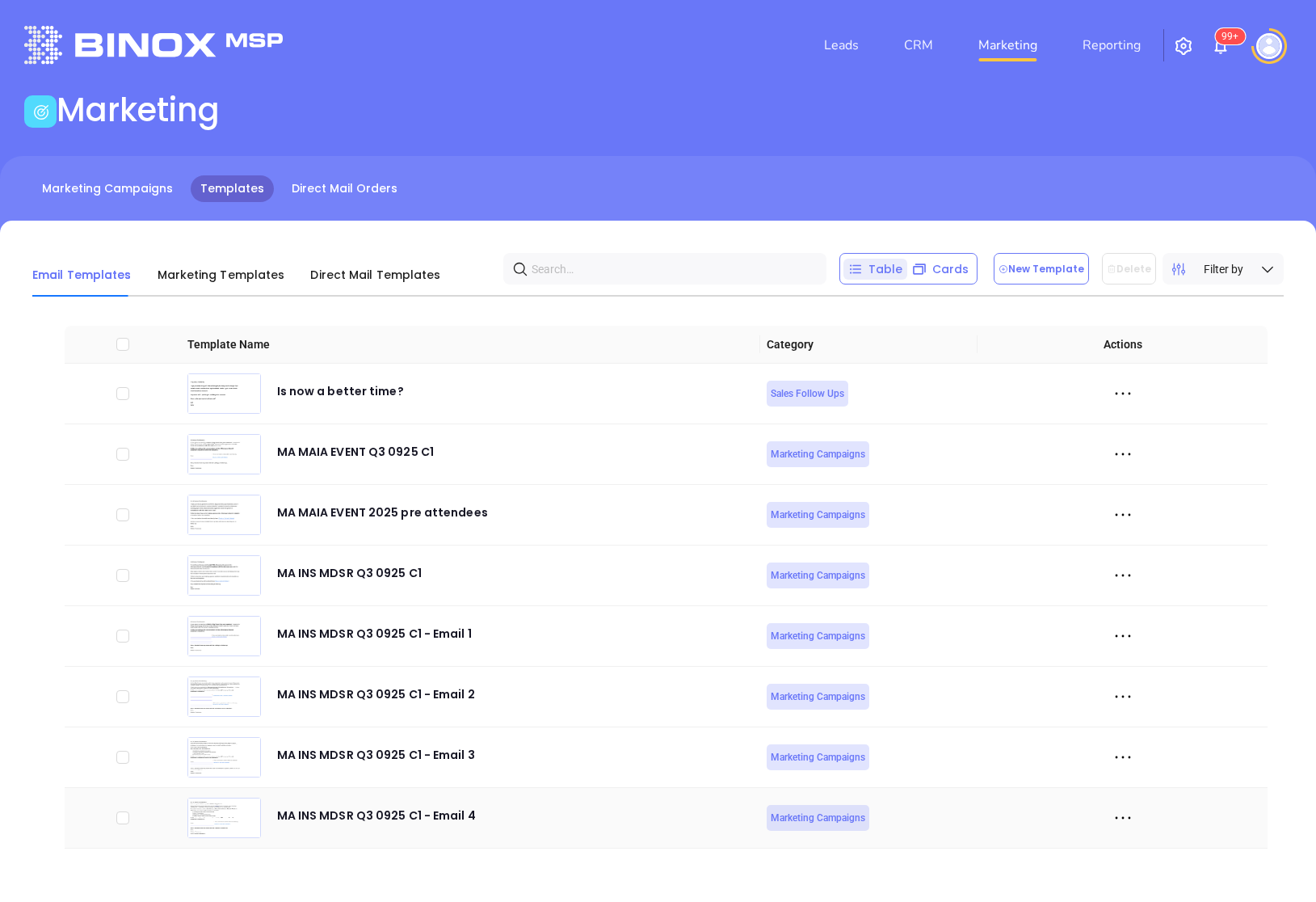
click at [1124, 817] on icon at bounding box center [1123, 817] width 24 height 24
click at [1149, 752] on div "Edit" at bounding box center [1197, 760] width 146 height 18
